Goal: Task Accomplishment & Management: Manage account settings

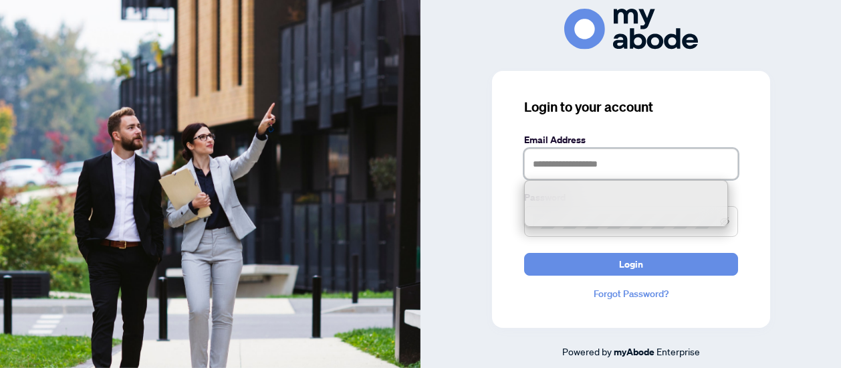
click at [565, 154] on input "text" at bounding box center [631, 163] width 214 height 31
click at [550, 164] on input "text" at bounding box center [631, 163] width 214 height 31
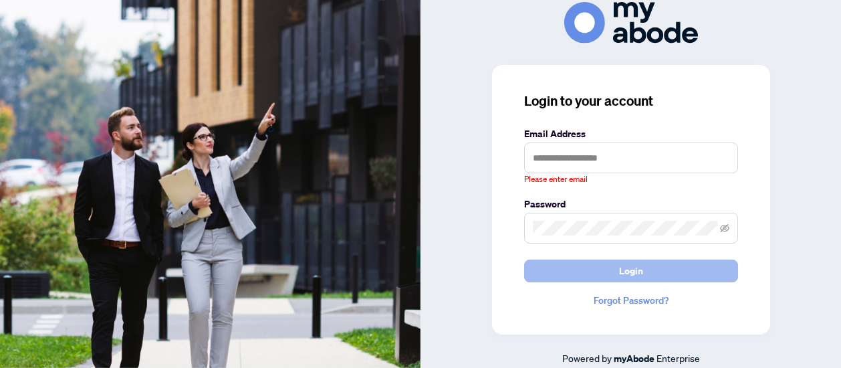
click at [625, 266] on span "Login" at bounding box center [631, 270] width 24 height 21
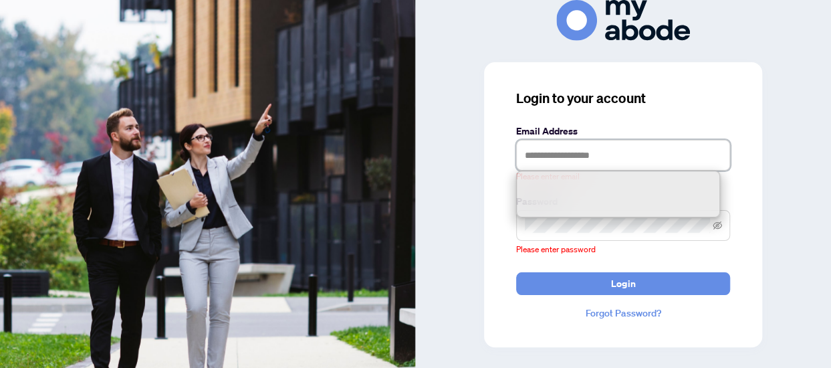
click at [546, 161] on input "text" at bounding box center [623, 155] width 214 height 31
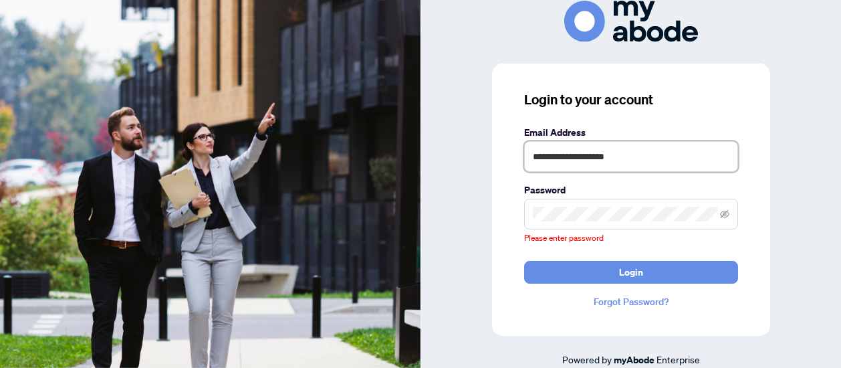
type input "**********"
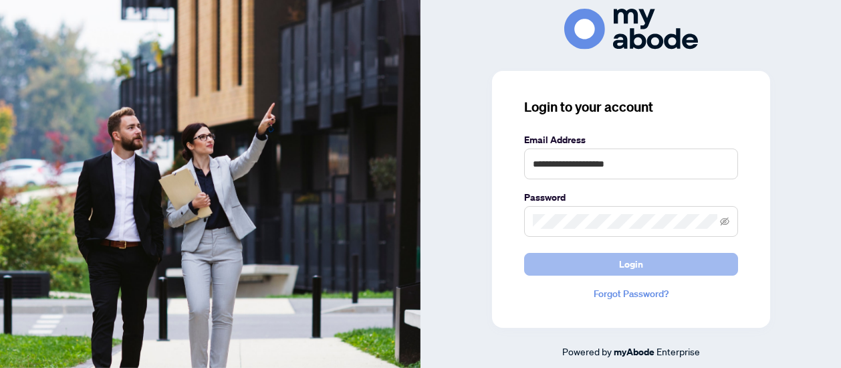
click at [607, 260] on button "Login" at bounding box center [631, 264] width 214 height 23
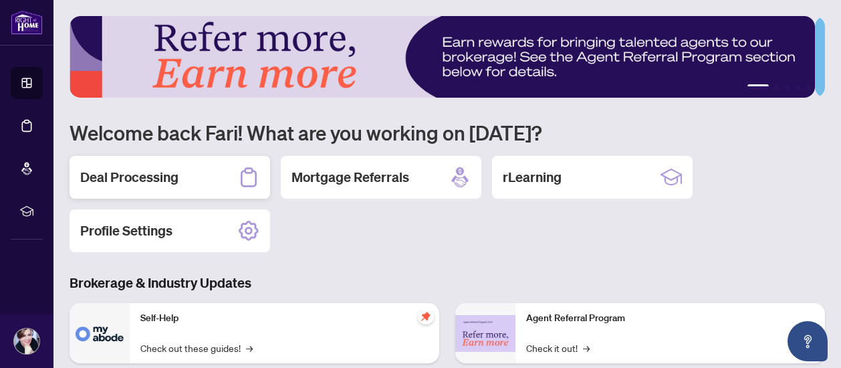
click at [117, 175] on h2 "Deal Processing" at bounding box center [129, 177] width 98 height 19
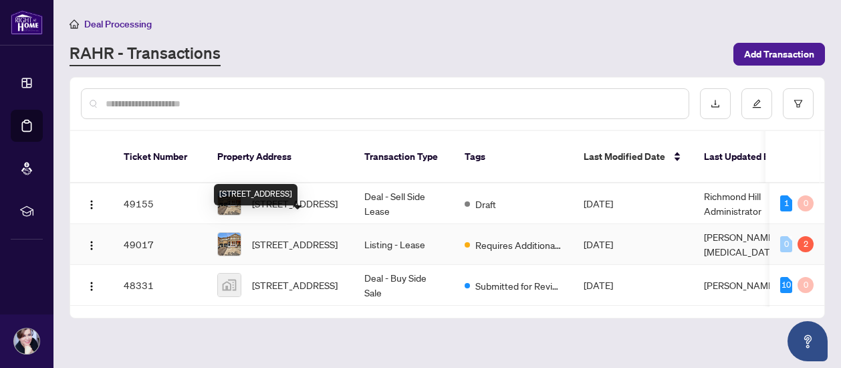
click at [297, 237] on span "[STREET_ADDRESS]" at bounding box center [295, 244] width 86 height 15
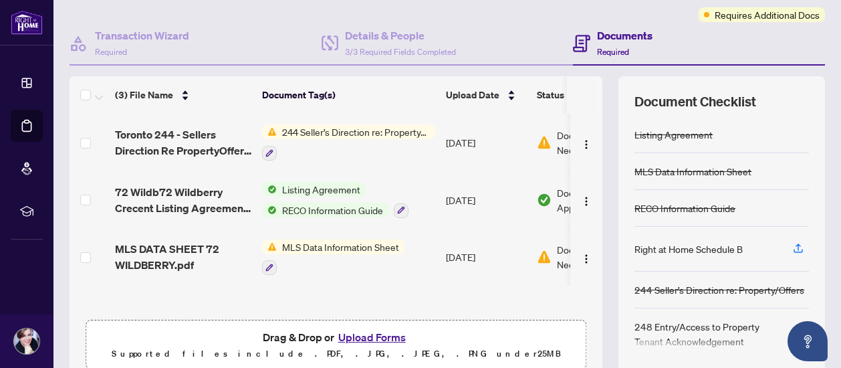
scroll to position [134, 0]
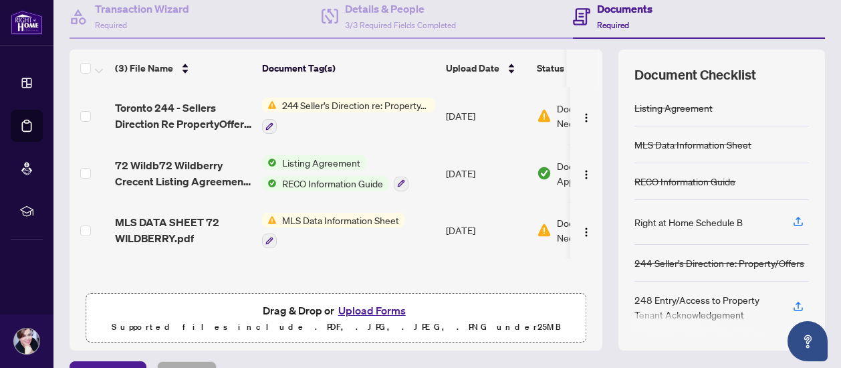
click at [313, 221] on span "MLS Data Information Sheet" at bounding box center [341, 220] width 128 height 15
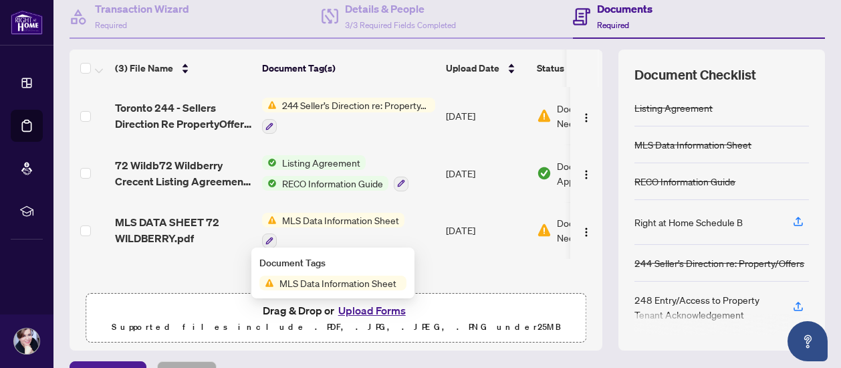
click at [326, 282] on span "MLS Data Information Sheet" at bounding box center [338, 283] width 128 height 15
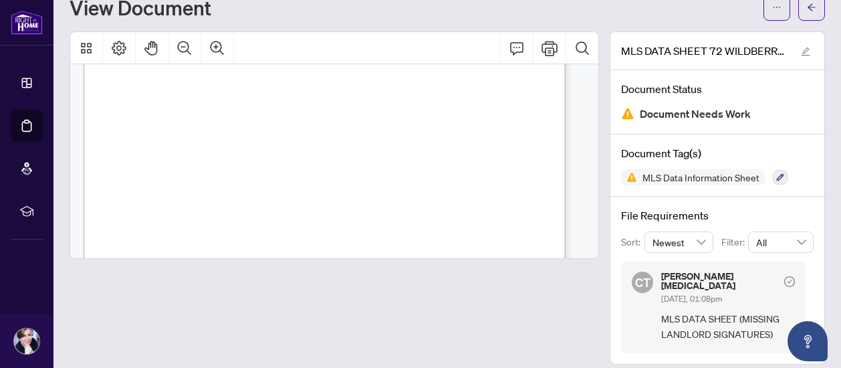
scroll to position [1052, 0]
click at [646, 112] on span "Document Needs Work" at bounding box center [695, 114] width 111 height 18
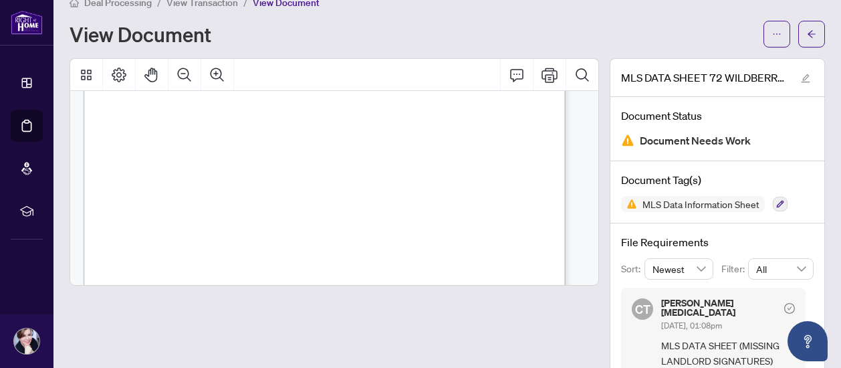
scroll to position [0, 0]
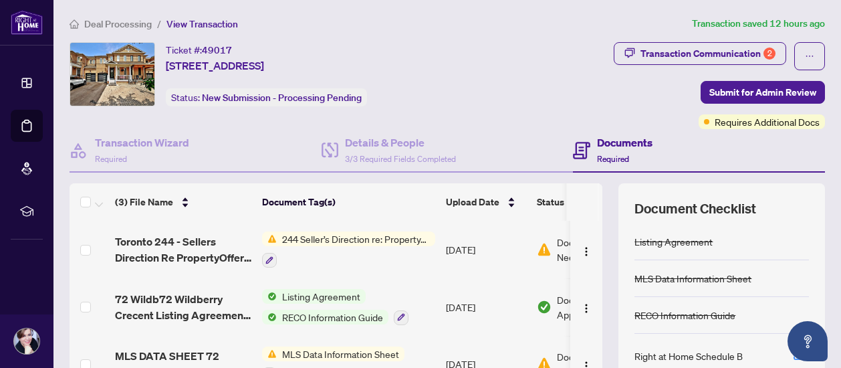
click at [320, 239] on span "244 Seller’s Direction re: Property/Offers" at bounding box center [356, 238] width 159 height 15
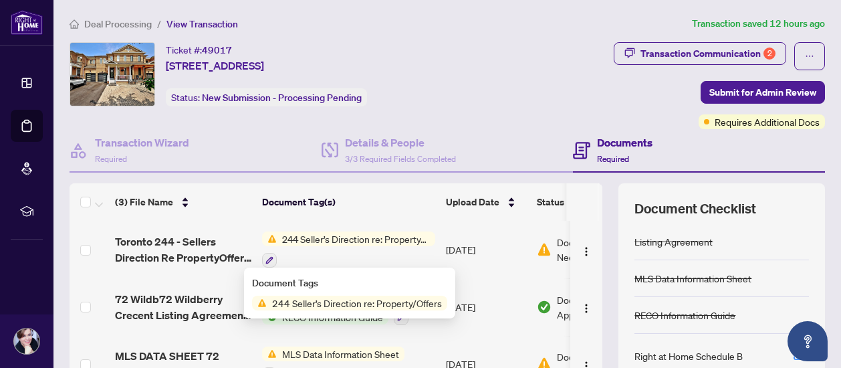
click at [306, 303] on span "244 Seller’s Direction re: Property/Offers" at bounding box center [357, 303] width 181 height 15
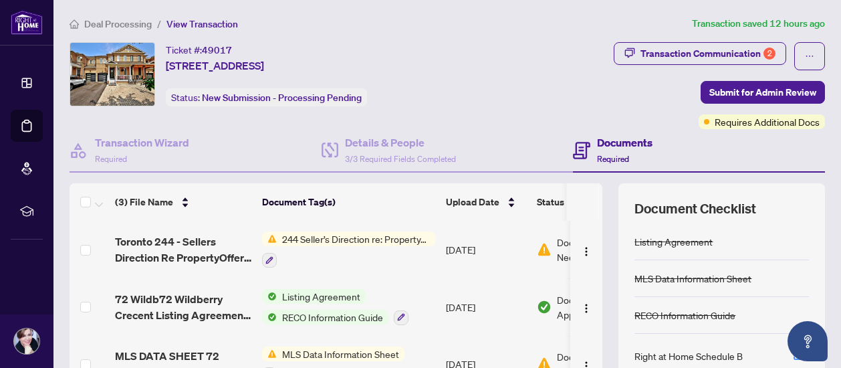
click at [488, 66] on div "Ticket #: 49017 [STREET_ADDRESS][PERSON_NAME] Status: New Submission - Processi…" at bounding box center [279, 74] width 419 height 64
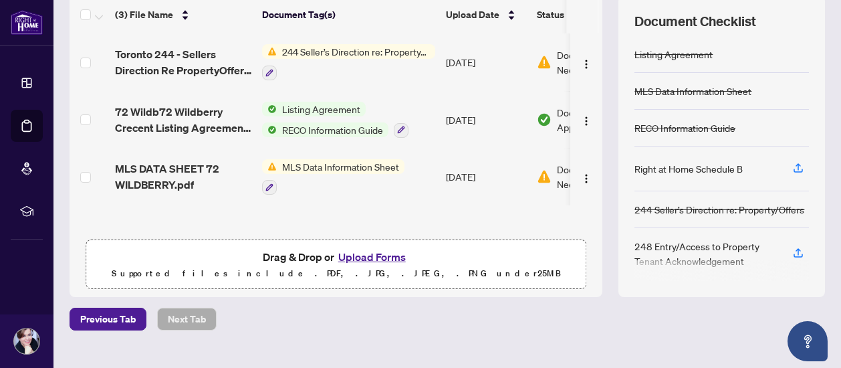
scroll to position [210, 0]
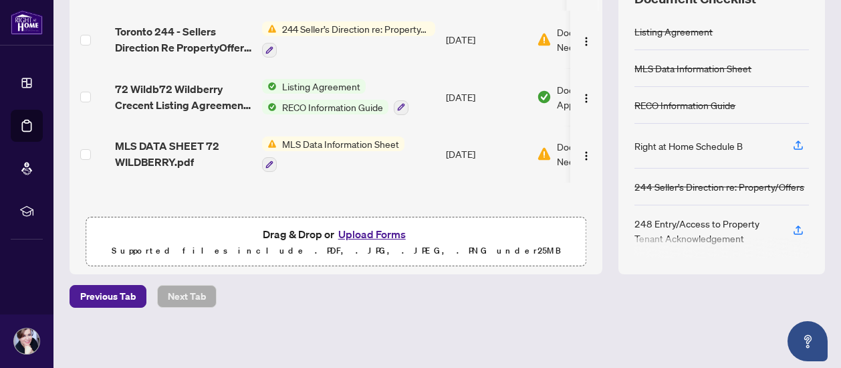
click at [328, 322] on div "Deal Processing / View Transaction Transaction saved 12 hours ago Ticket #: 490…" at bounding box center [447, 80] width 767 height 548
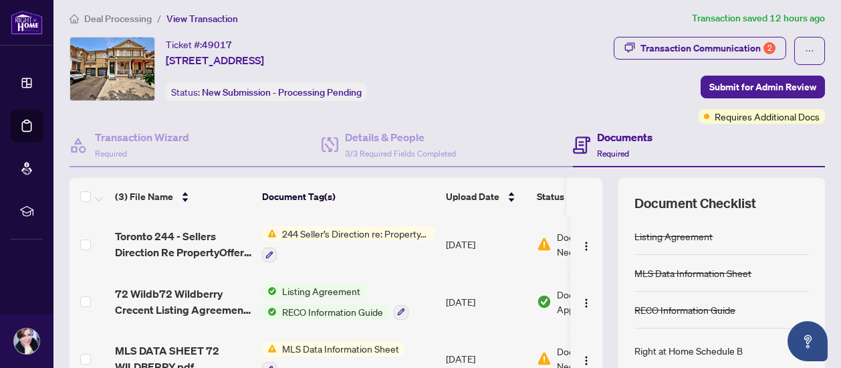
scroll to position [0, 0]
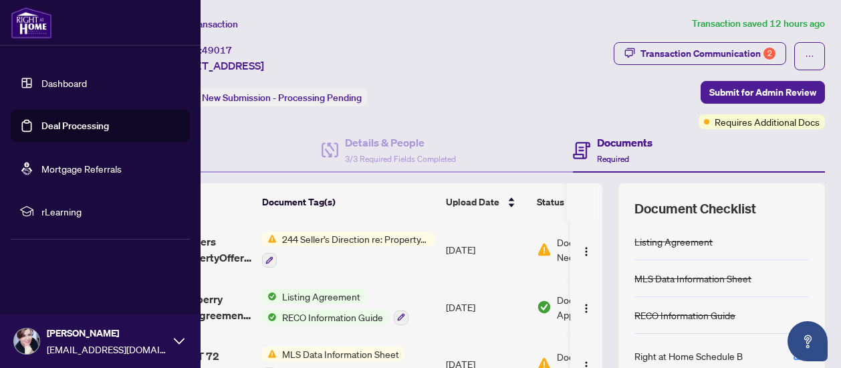
click at [51, 125] on link "Deal Processing" at bounding box center [75, 126] width 68 height 12
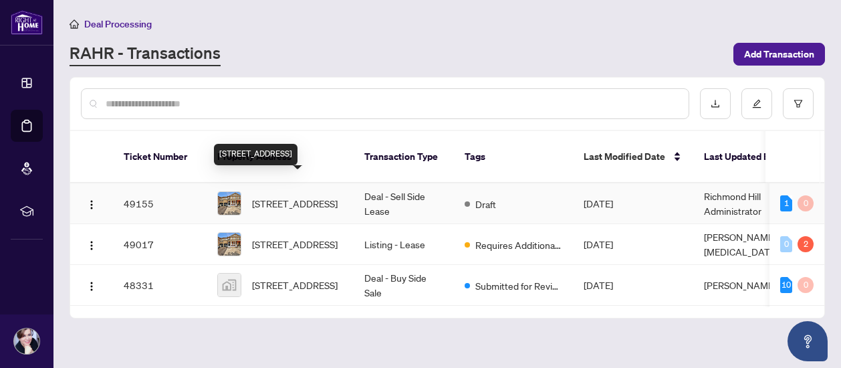
click at [262, 196] on span "[STREET_ADDRESS]" at bounding box center [295, 203] width 86 height 15
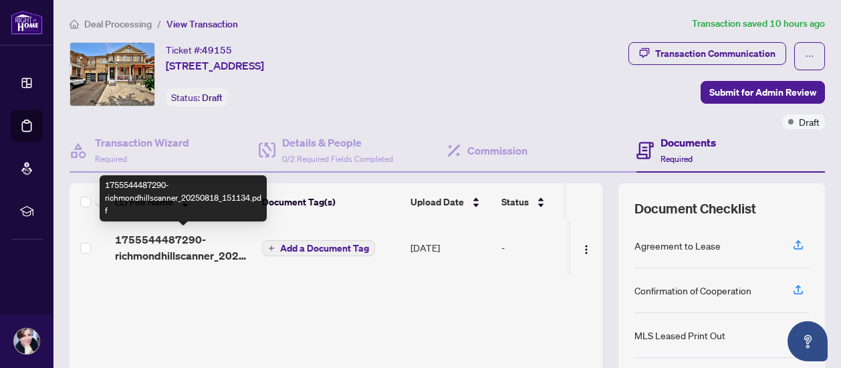
click at [169, 245] on span "1755544487290-richmondhillscanner_20250818_151134.pdf" at bounding box center [183, 247] width 136 height 32
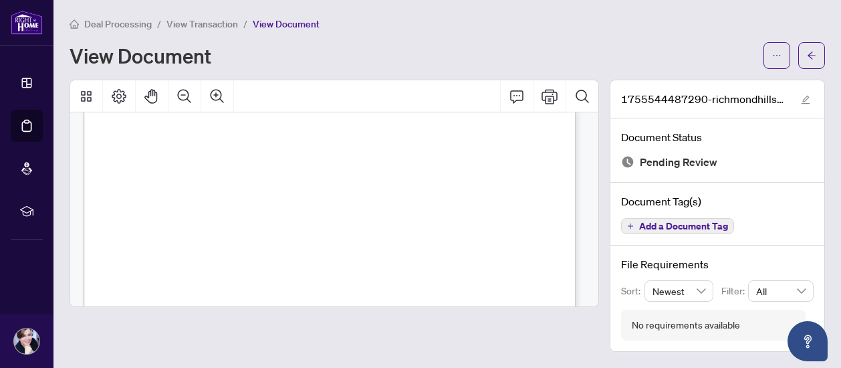
scroll to position [480, 0]
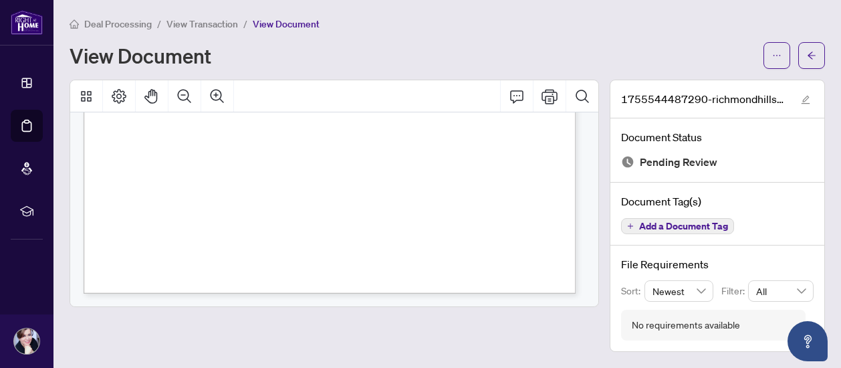
click at [445, 332] on div at bounding box center [335, 216] width 530 height 272
click at [397, 42] on div "View Document" at bounding box center [448, 55] width 756 height 27
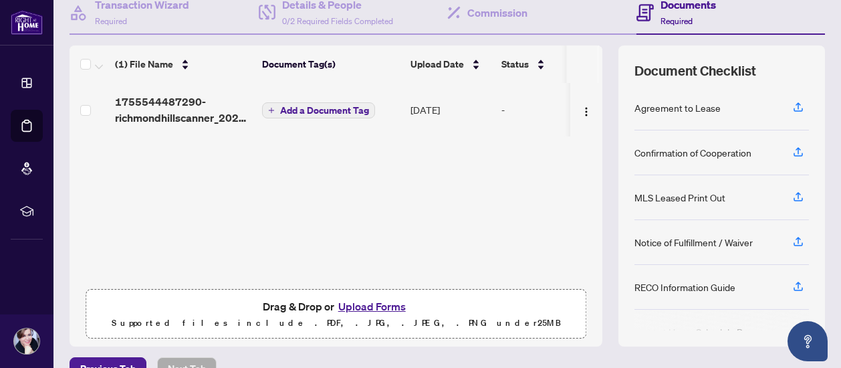
scroll to position [161, 0]
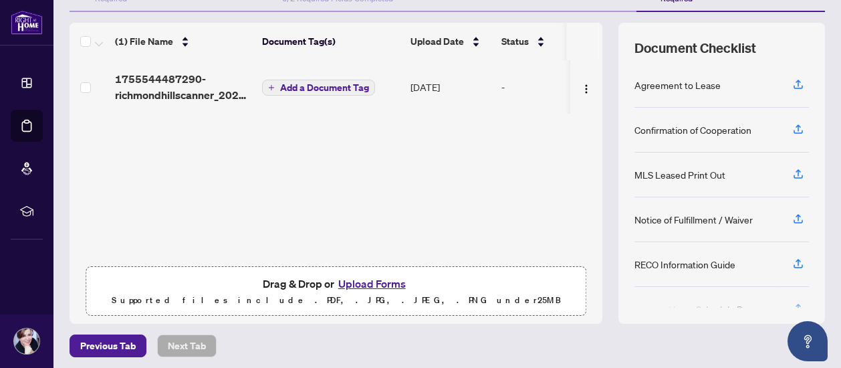
click at [348, 283] on button "Upload Forms" at bounding box center [372, 283] width 76 height 17
click at [426, 162] on div "(1) File Name Document Tag(s) Upload Date Status 1755544487290-richmondhillscan…" at bounding box center [336, 173] width 533 height 301
